Goal: Task Accomplishment & Management: Use online tool/utility

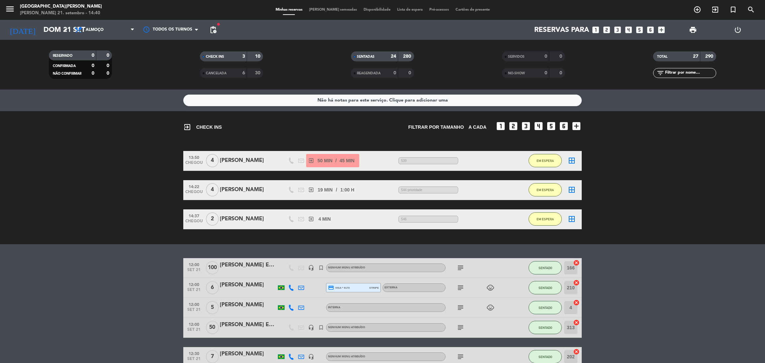
click at [101, 169] on bookings-row "13:50 CHEGOU 4 [PERSON_NAME] exit_to_app 50 MIN / 45 MIN sms 539 EM ESPERA bord…" at bounding box center [382, 190] width 765 height 78
click at [711, 9] on icon "exit_to_app" at bounding box center [715, 10] width 8 height 8
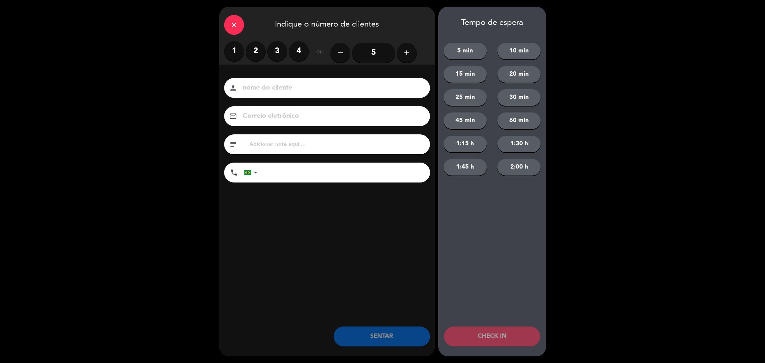
click at [401, 90] on input at bounding box center [331, 88] width 179 height 12
type input "[PERSON_NAME]"
click at [278, 146] on input "text" at bounding box center [337, 144] width 176 height 9
type input "547"
click at [313, 243] on div "close Indique o número de clientes 1 2 3 4 ou remove 5 add nome do cliente pers…" at bounding box center [327, 182] width 216 height 350
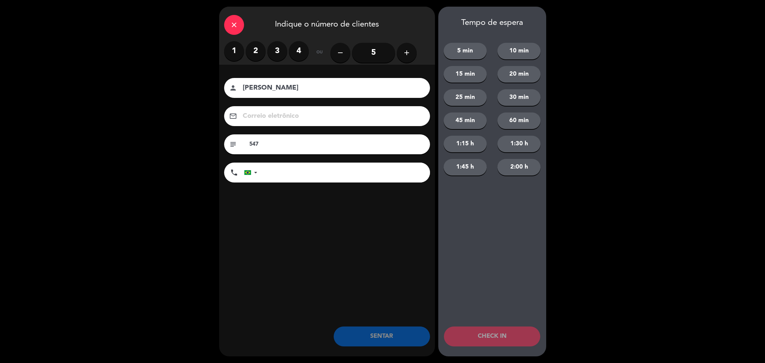
click at [256, 48] on label "2" at bounding box center [256, 51] width 20 height 20
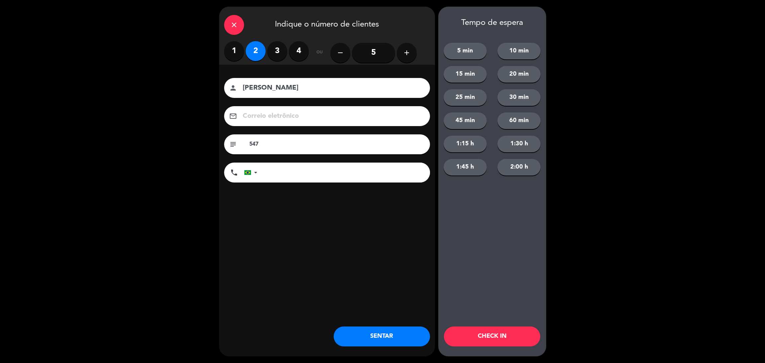
click at [466, 339] on button "CHECK IN" at bounding box center [492, 337] width 96 height 20
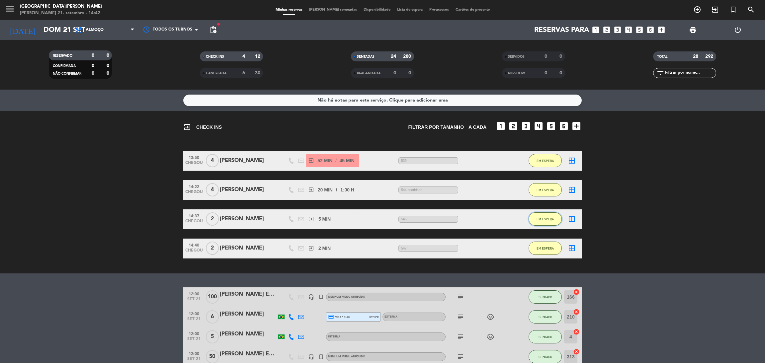
click at [544, 221] on button "EM ESPERA" at bounding box center [544, 218] width 33 height 13
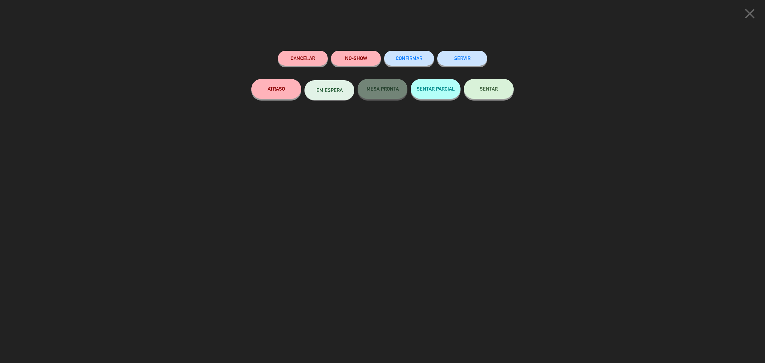
click at [492, 85] on button "SENTAR" at bounding box center [489, 89] width 50 height 20
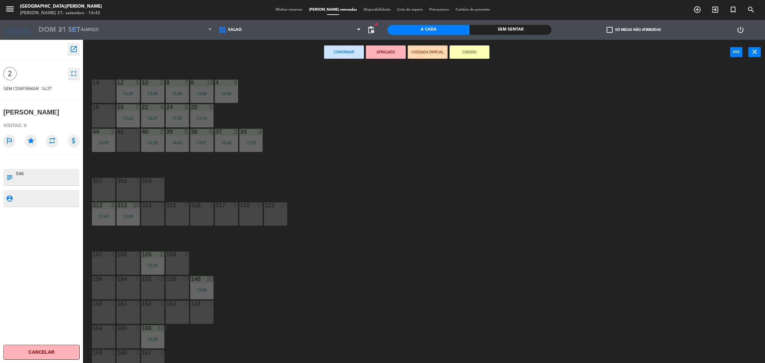
click at [100, 112] on div "18 2" at bounding box center [103, 115] width 23 height 23
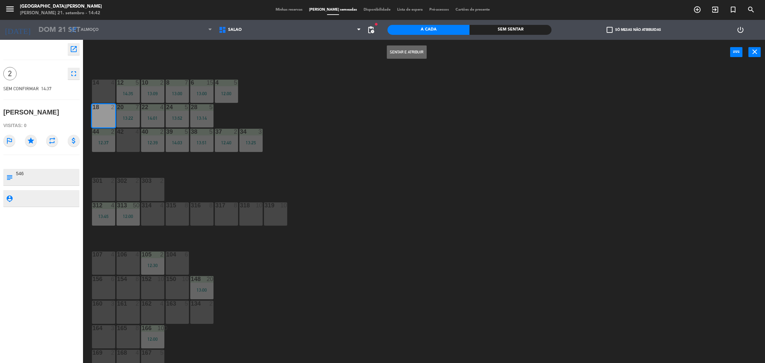
click at [411, 52] on button "Sentar e Atribuir" at bounding box center [407, 51] width 40 height 13
